Goal: Task Accomplishment & Management: Manage account settings

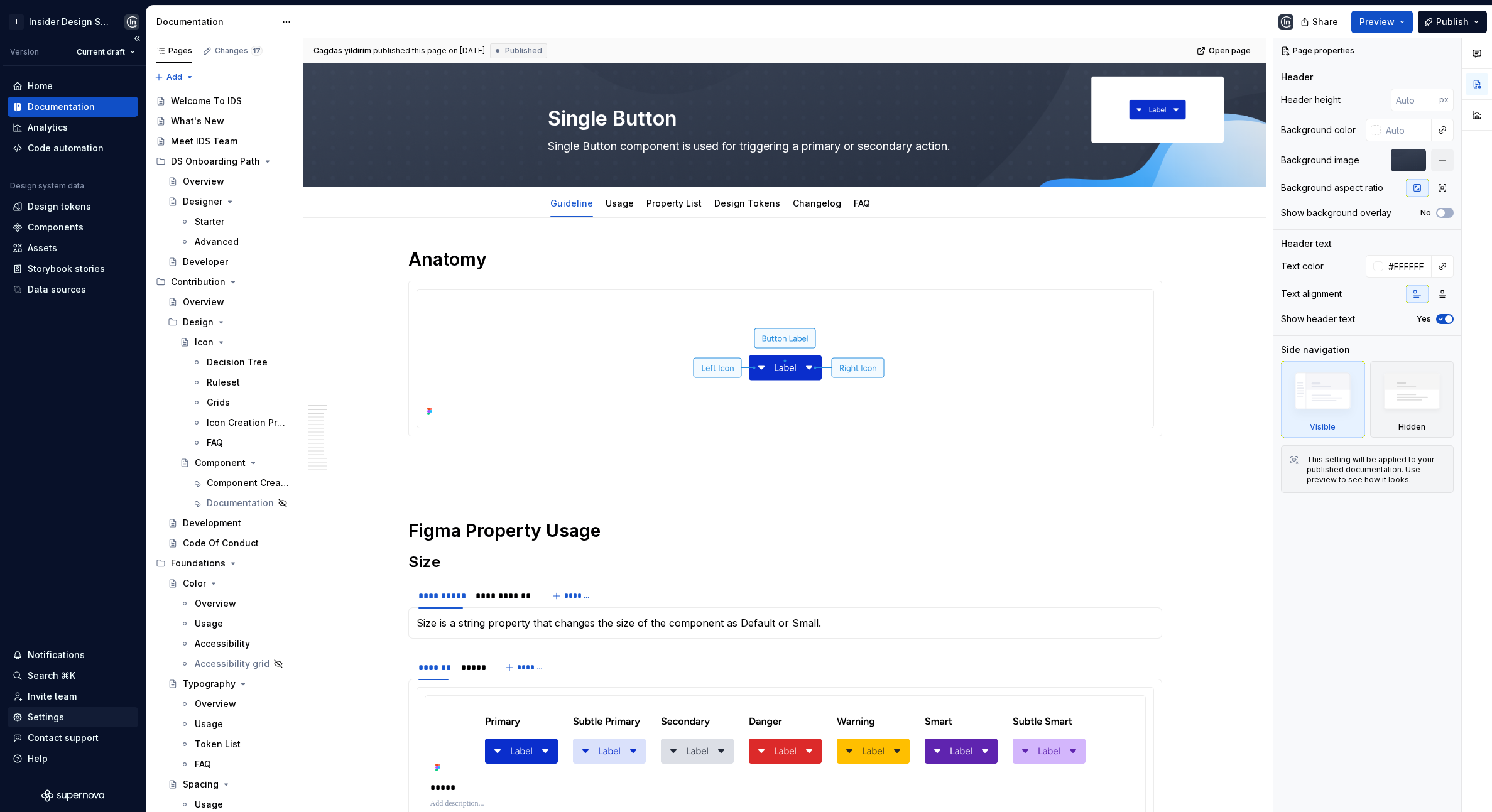
click at [49, 717] on div "Settings" at bounding box center [46, 717] width 36 height 12
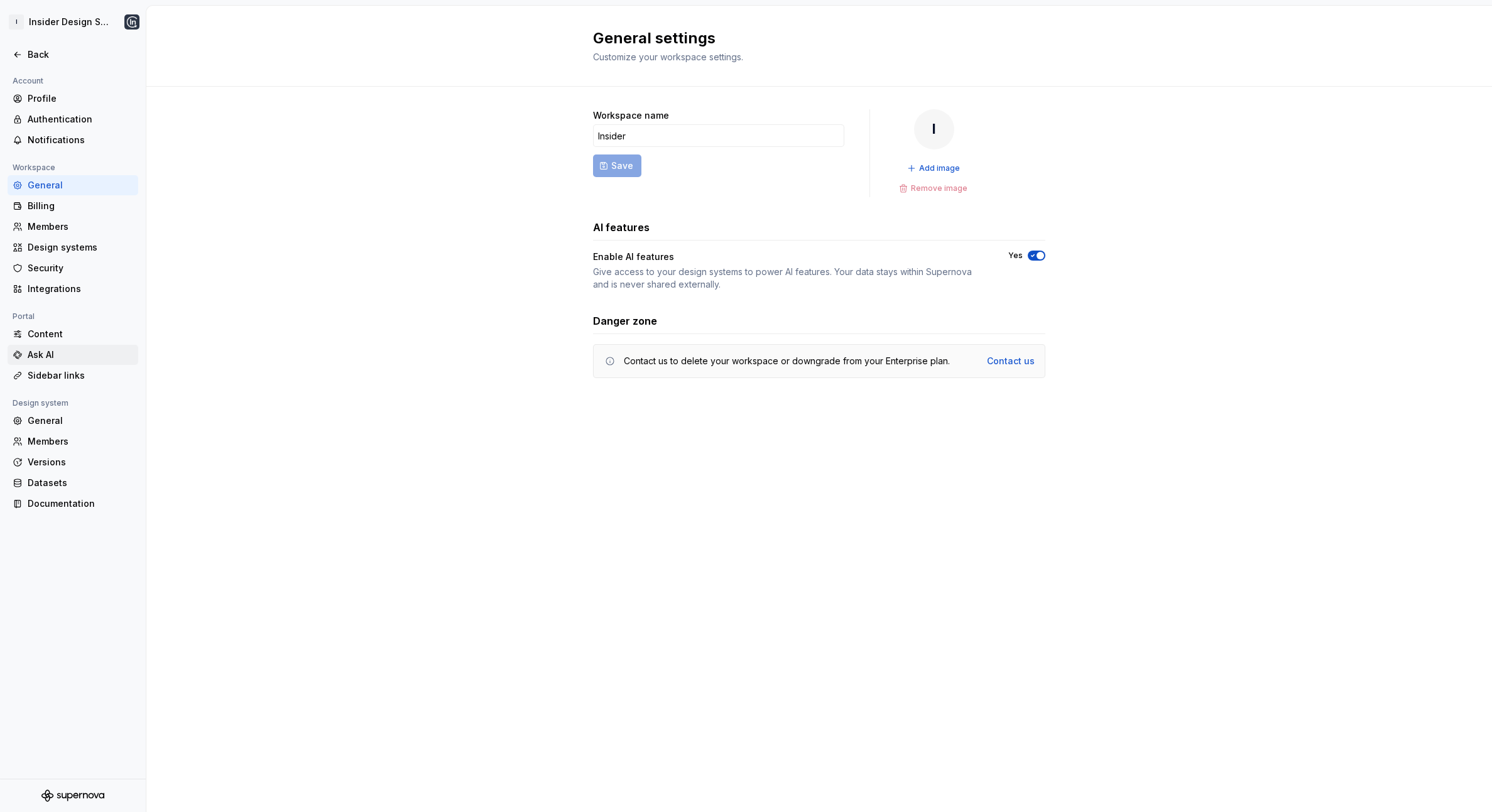
click at [35, 350] on div "Ask AI" at bounding box center [80, 354] width 105 height 12
type textarea "*"
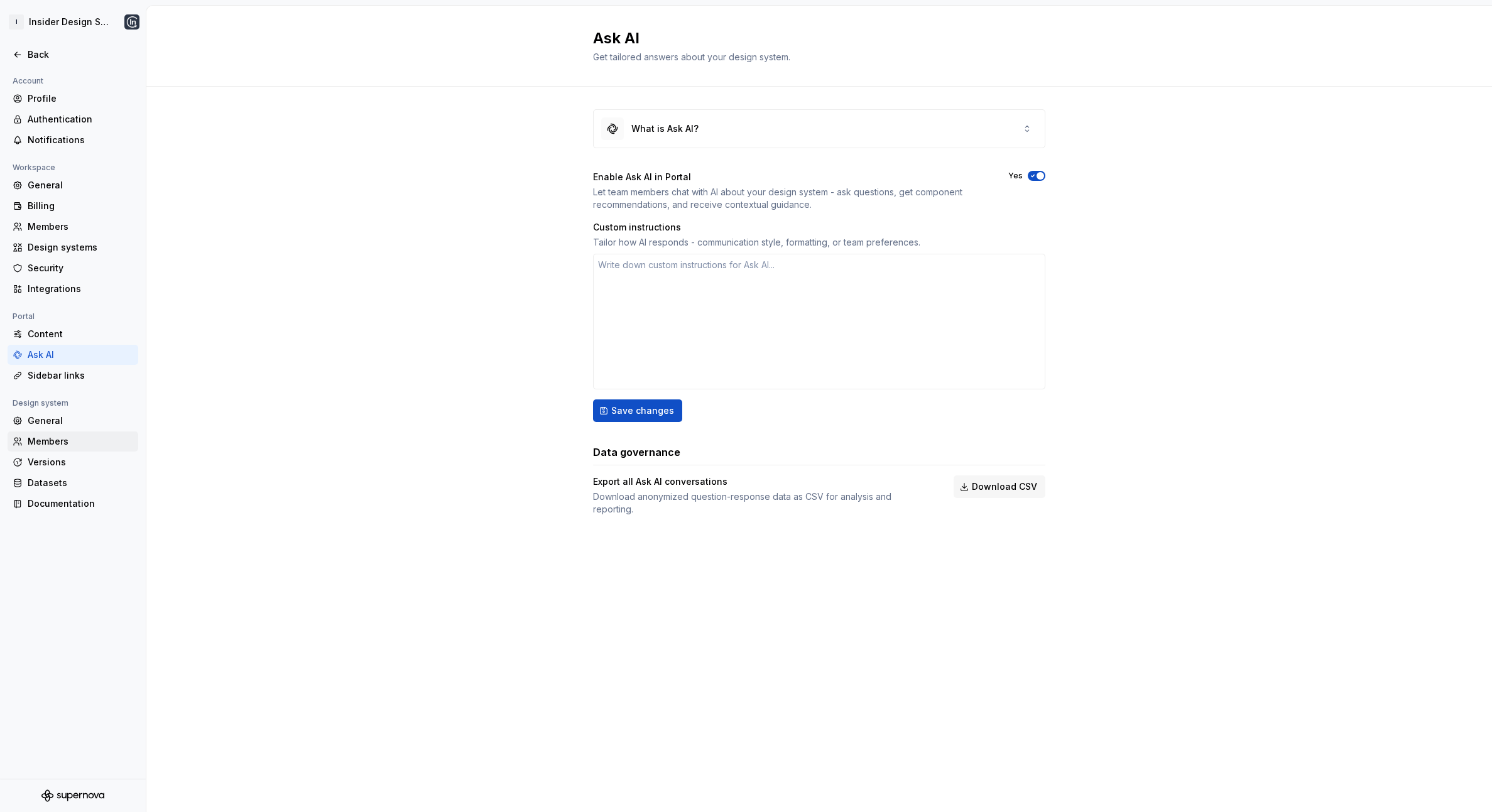
click at [90, 448] on div "Members" at bounding box center [73, 441] width 130 height 20
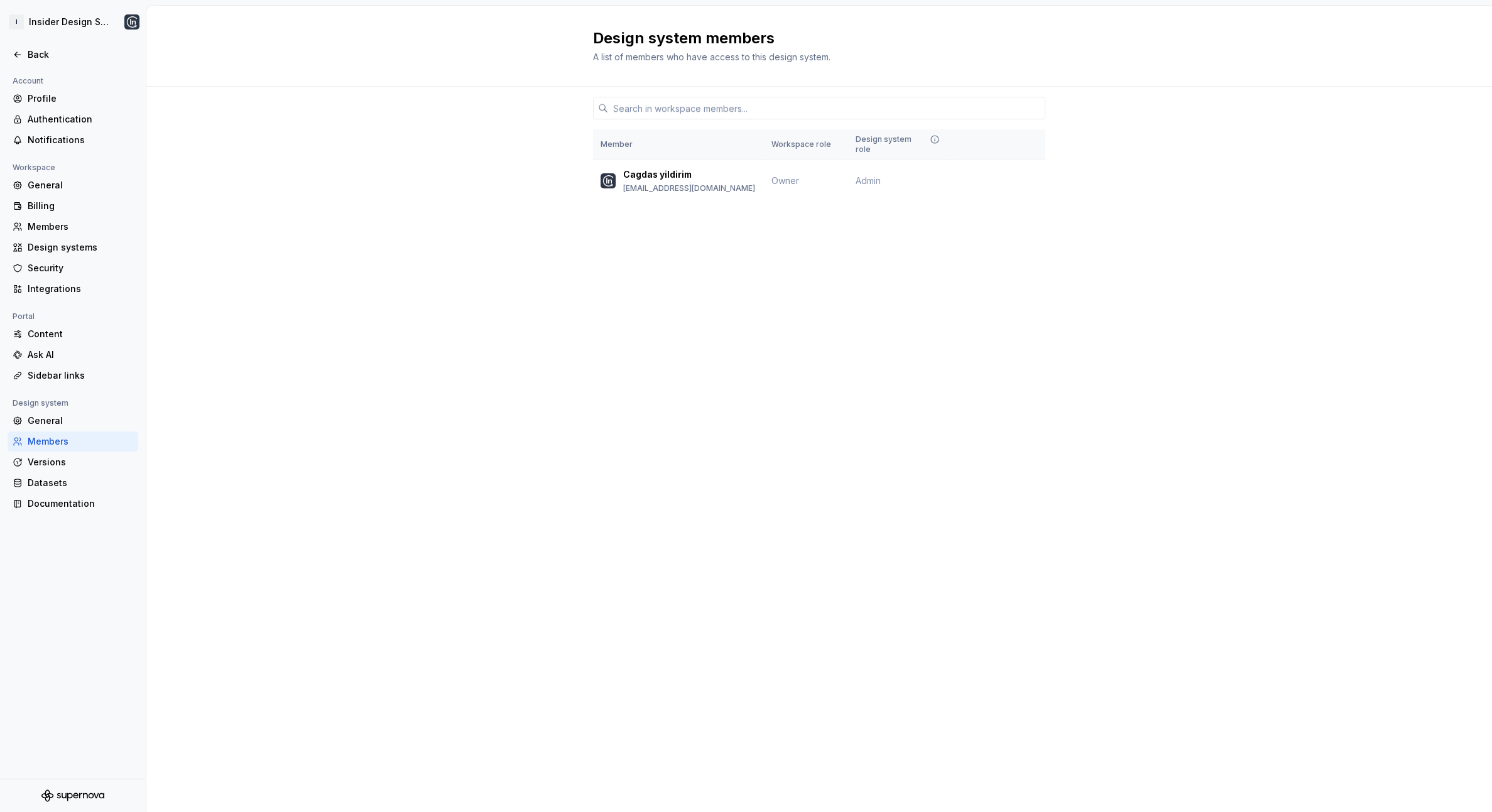
drag, startPoint x: 1020, startPoint y: 17, endPoint x: 977, endPoint y: 37, distance: 47.4
click at [1020, 17] on div "Design system members A list of members who have access to this design system." at bounding box center [819, 46] width 1345 height 81
click at [41, 415] on div "General" at bounding box center [80, 420] width 105 height 12
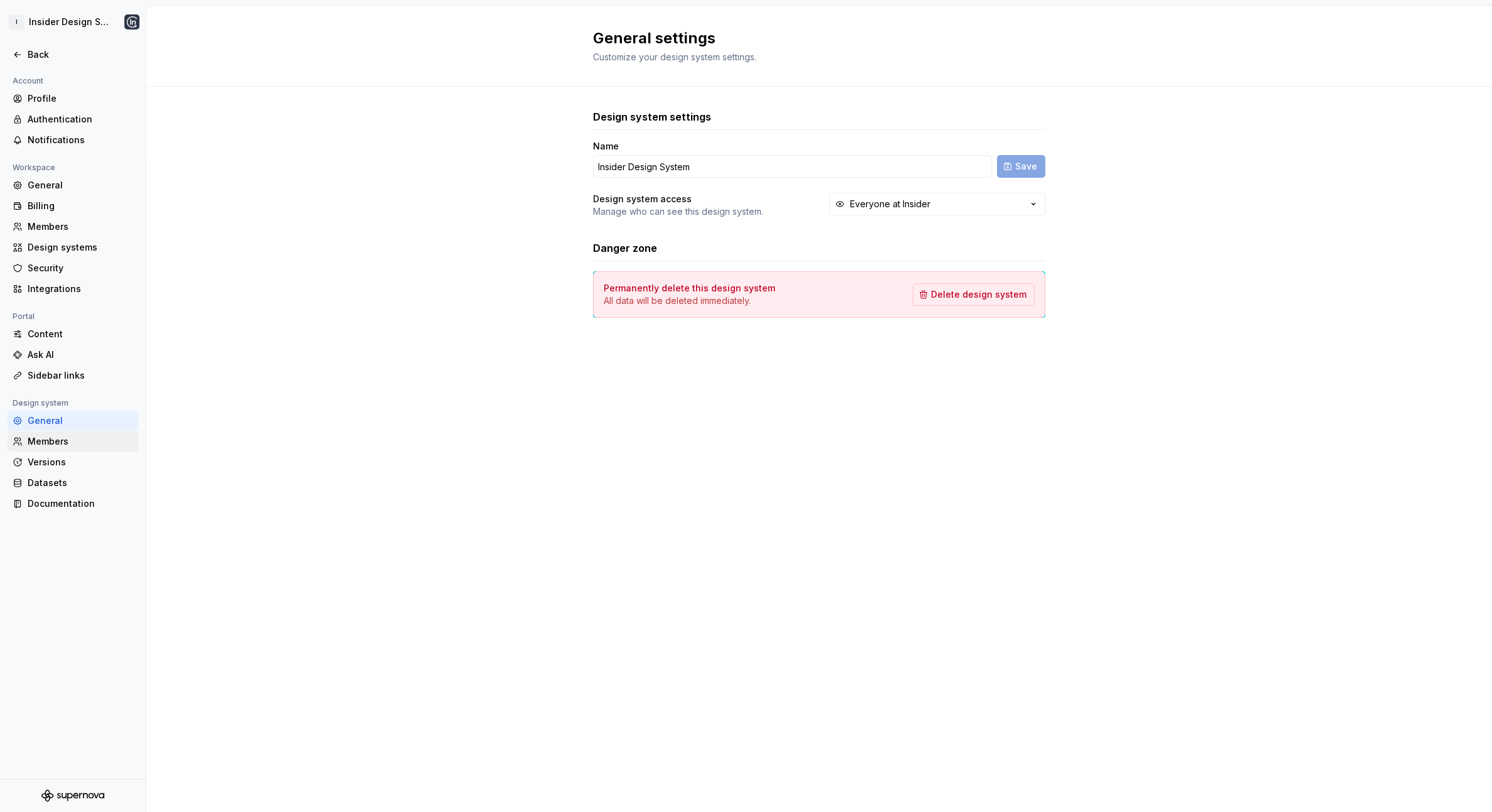
click at [54, 444] on div "Members" at bounding box center [80, 441] width 105 height 12
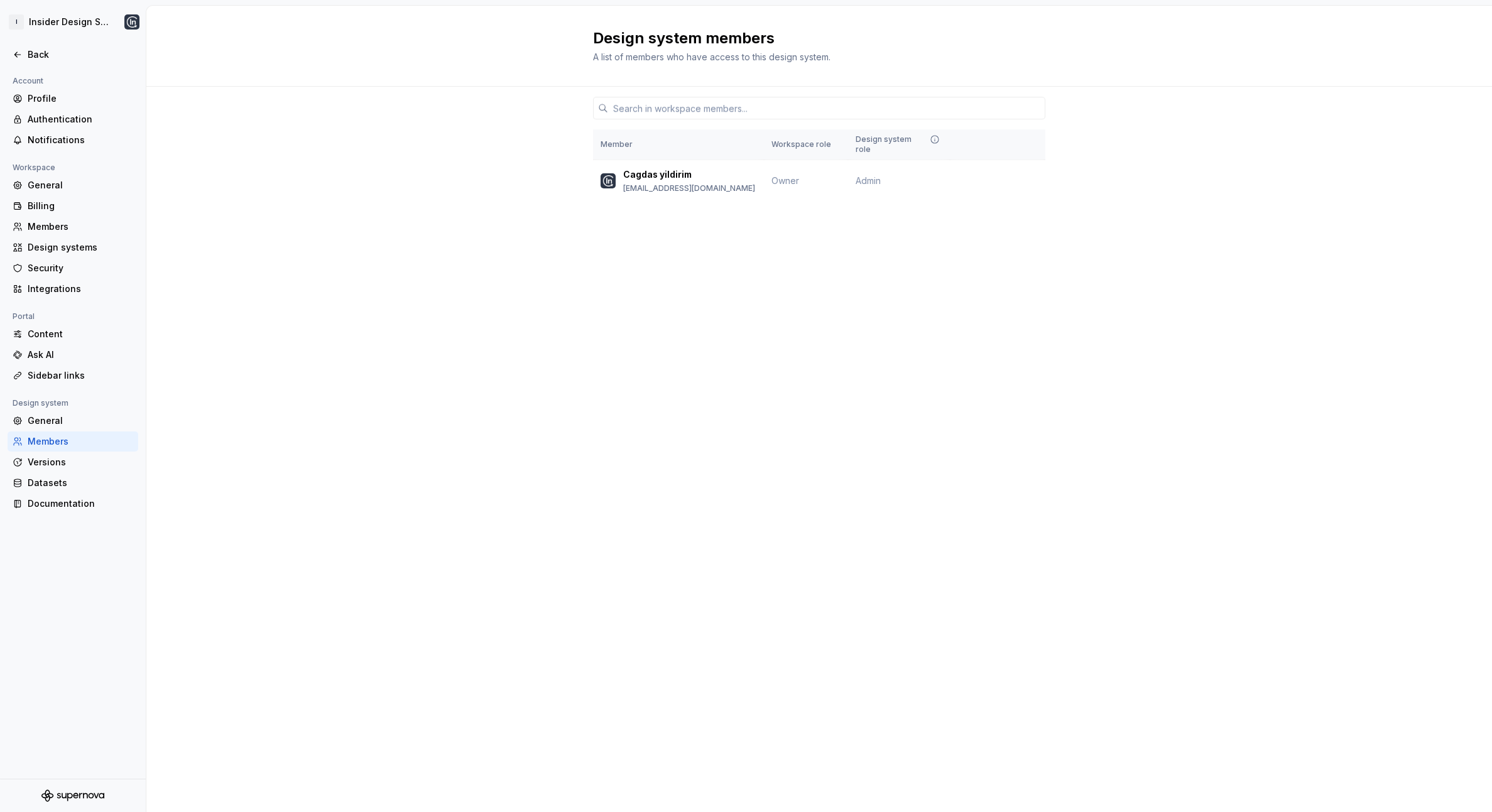
click at [377, 649] on div "Design system members A list of members who have access to this design system. …" at bounding box center [819, 409] width 1345 height 806
